Goal: Task Accomplishment & Management: Manage account settings

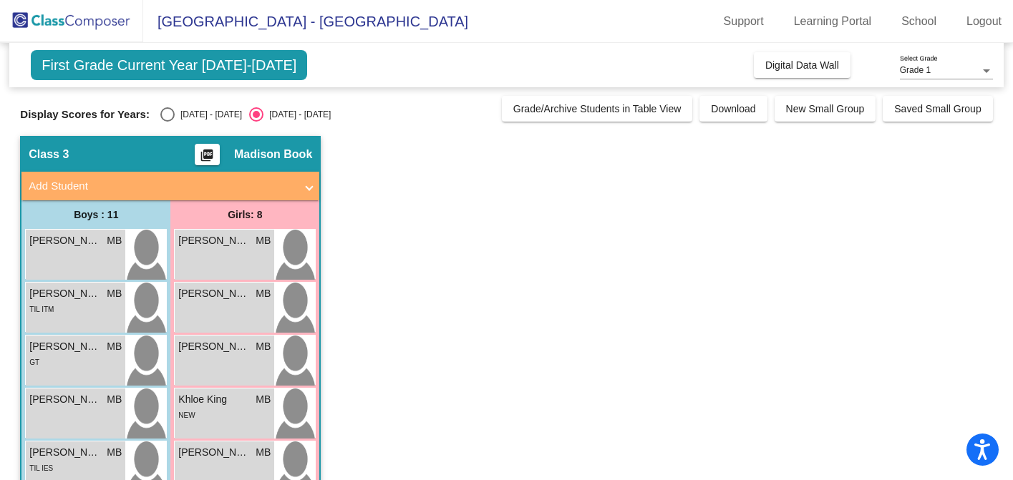
click at [170, 110] on div "Select an option" at bounding box center [167, 114] width 14 height 14
click at [167, 122] on input "[DATE] - [DATE]" at bounding box center [167, 122] width 1 height 1
radio input "true"
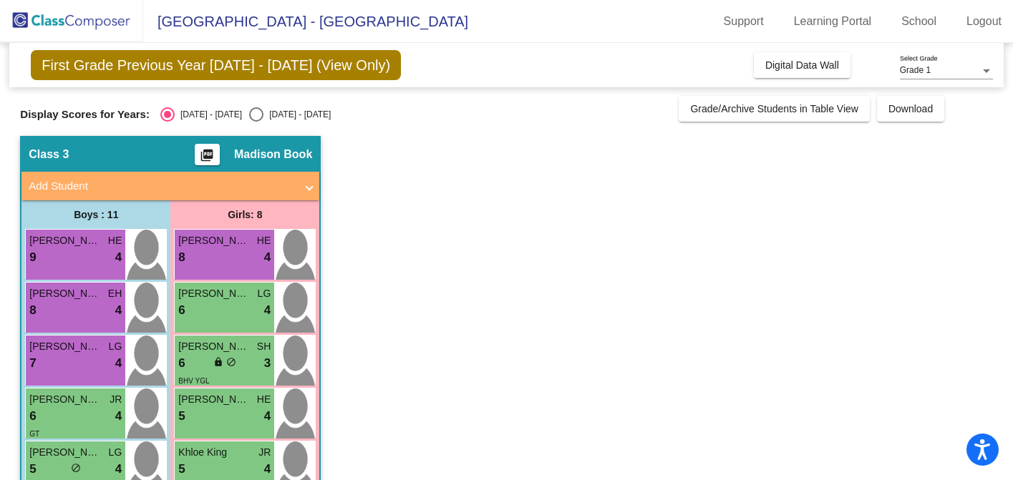
click at [241, 122] on div "First Grade Previous Year [DATE] - [DATE] (View Only) Add, Move, or Retain Stud…" at bounding box center [506, 439] width 972 height 792
click at [249, 110] on div "Select an option" at bounding box center [256, 114] width 14 height 14
click at [256, 122] on input "[DATE] - [DATE]" at bounding box center [256, 122] width 1 height 1
radio input "true"
radio input "false"
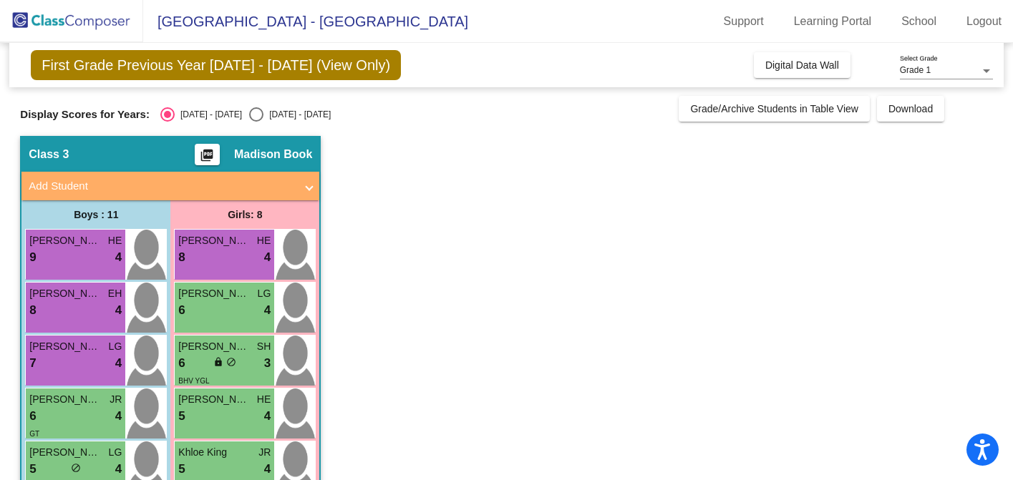
radio input "true"
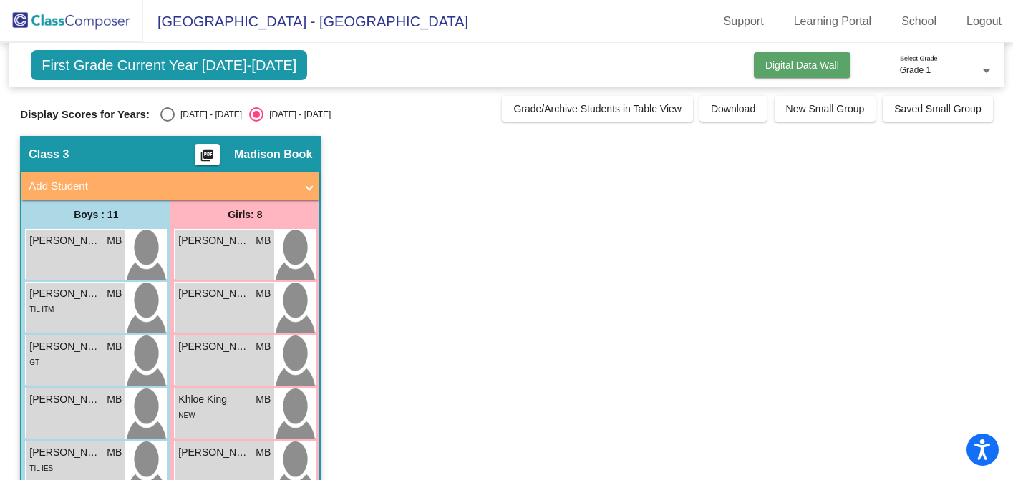
click at [804, 59] on span "Digital Data Wall" at bounding box center [802, 64] width 74 height 11
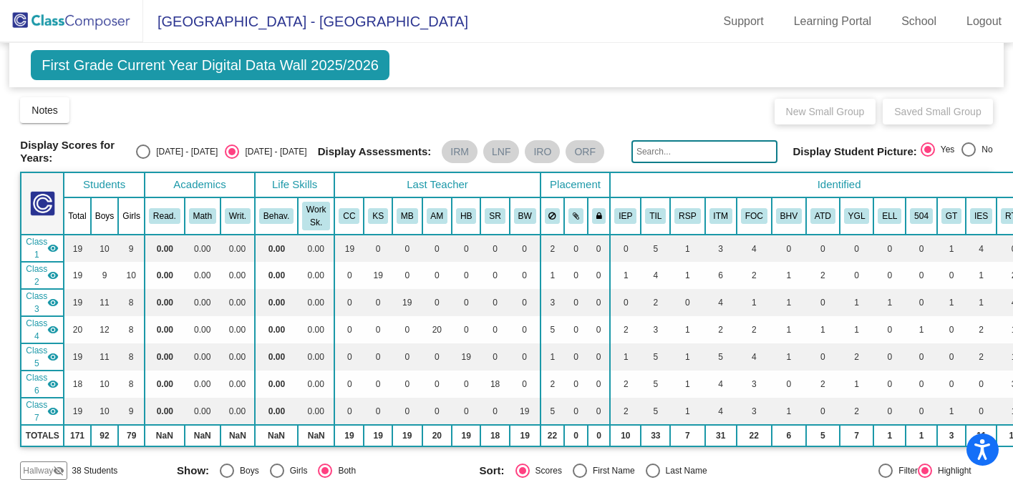
click at [150, 149] on div "Select an option" at bounding box center [143, 152] width 14 height 14
click at [143, 159] on input "[DATE] - [DATE]" at bounding box center [142, 159] width 1 height 1
radio input "true"
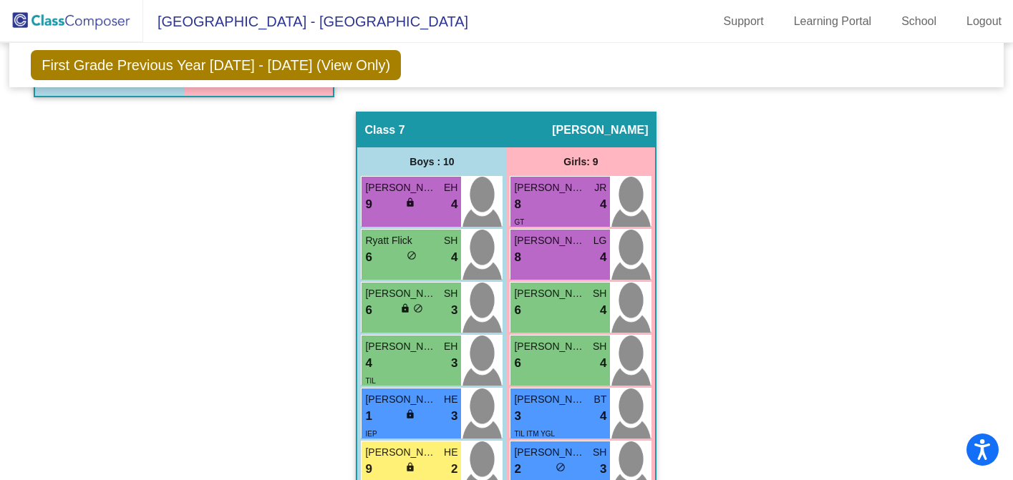
scroll to position [2046, 0]
